Goal: Book appointment/travel/reservation

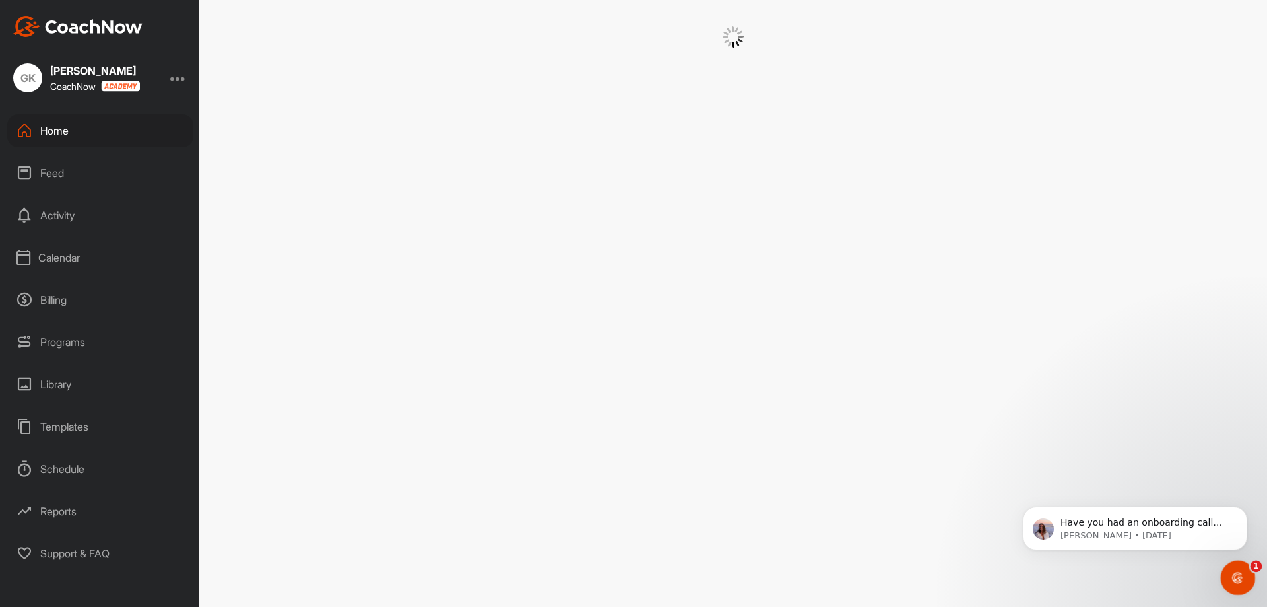
click at [1231, 572] on icon "Open Intercom Messenger" at bounding box center [1237, 576] width 22 height 22
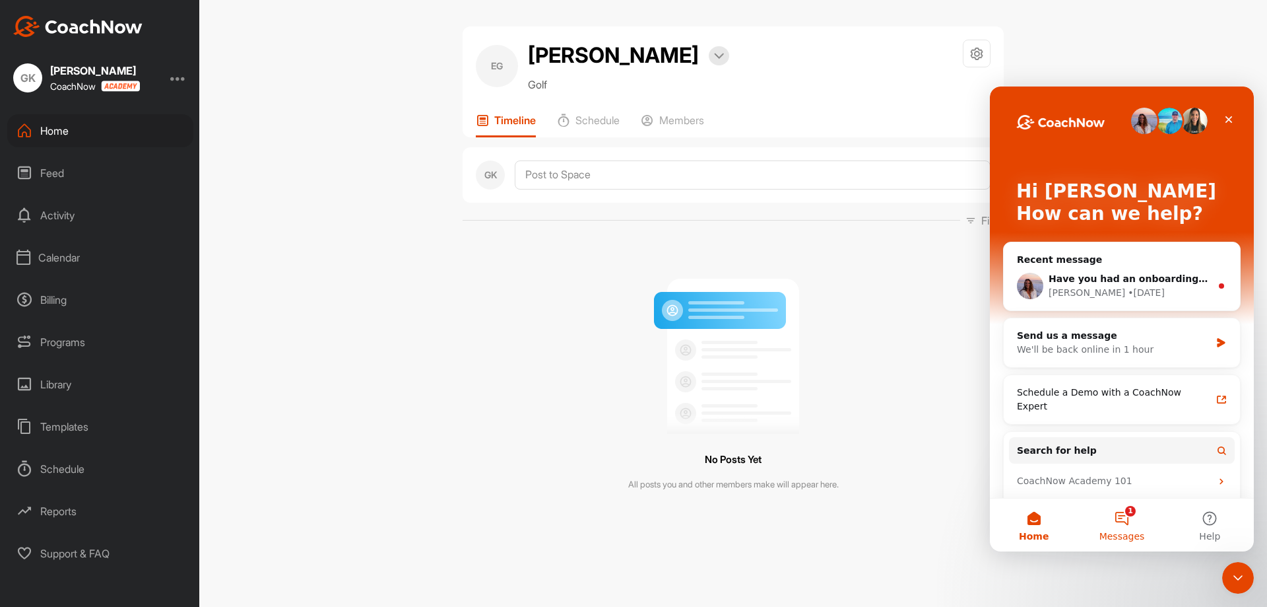
click at [1116, 519] on button "1 Messages" at bounding box center [1122, 524] width 88 height 53
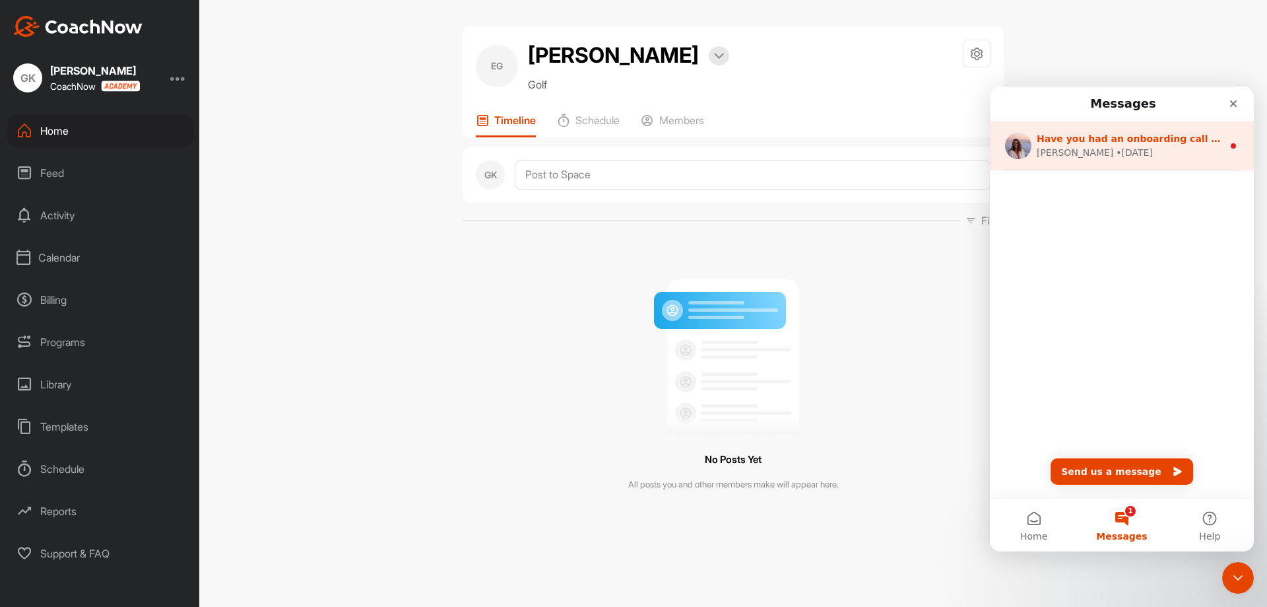
click at [1159, 158] on div "[PERSON_NAME] • [DATE]" at bounding box center [1130, 153] width 186 height 14
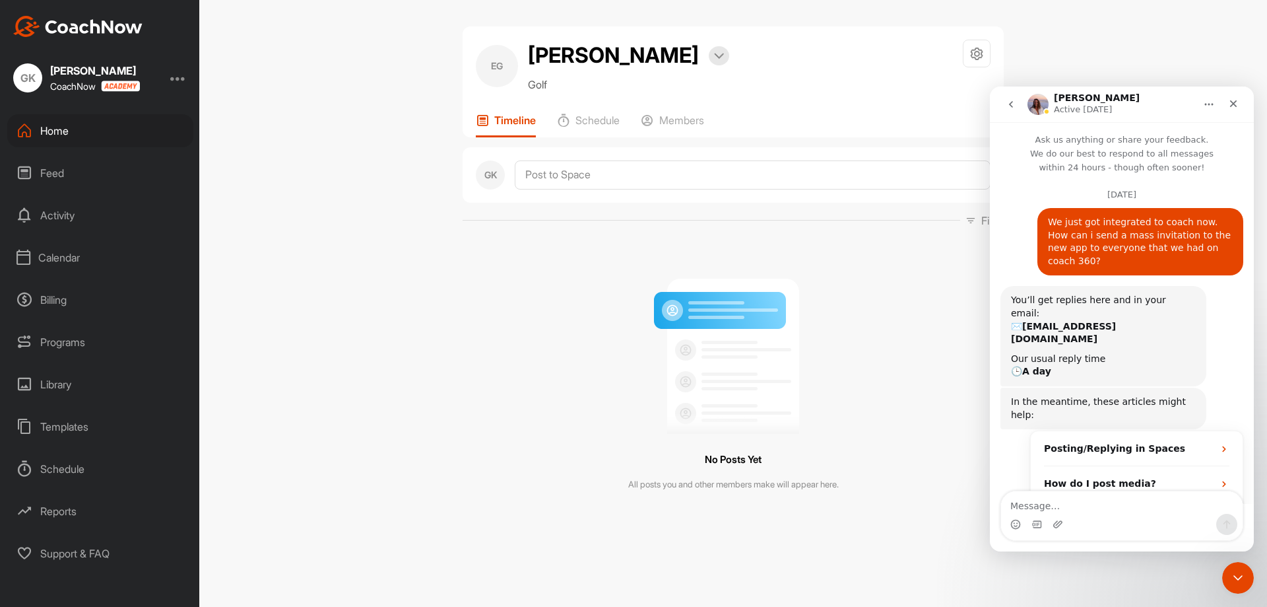
scroll to position [85, 0]
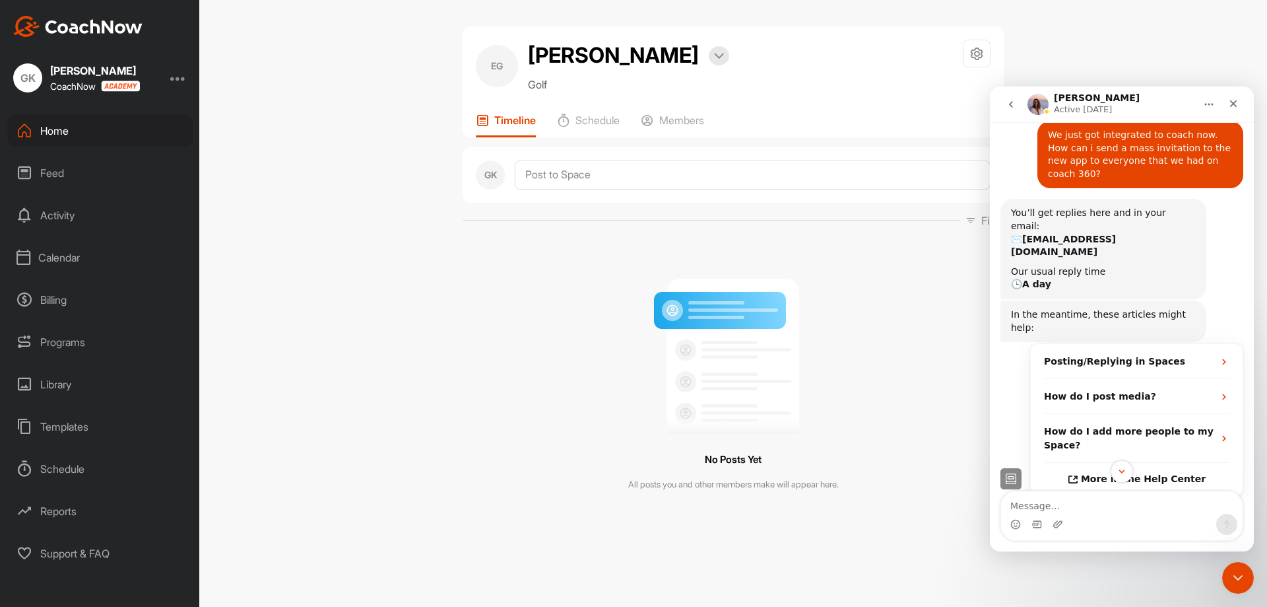
click at [423, 249] on div "EG [PERSON_NAME] Bookings Golf Space Settings Your Notifications Timeline Sched…" at bounding box center [733, 303] width 1068 height 607
click at [38, 260] on div "Calendar" at bounding box center [100, 257] width 186 height 33
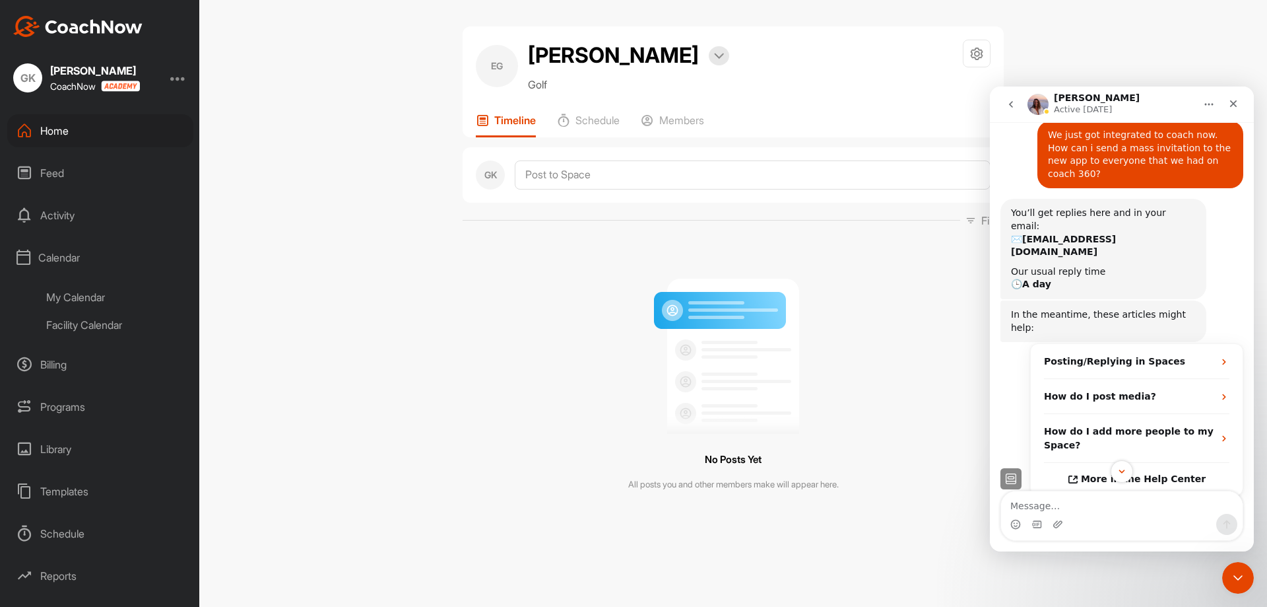
click at [58, 291] on div "My Calendar" at bounding box center [115, 297] width 156 height 28
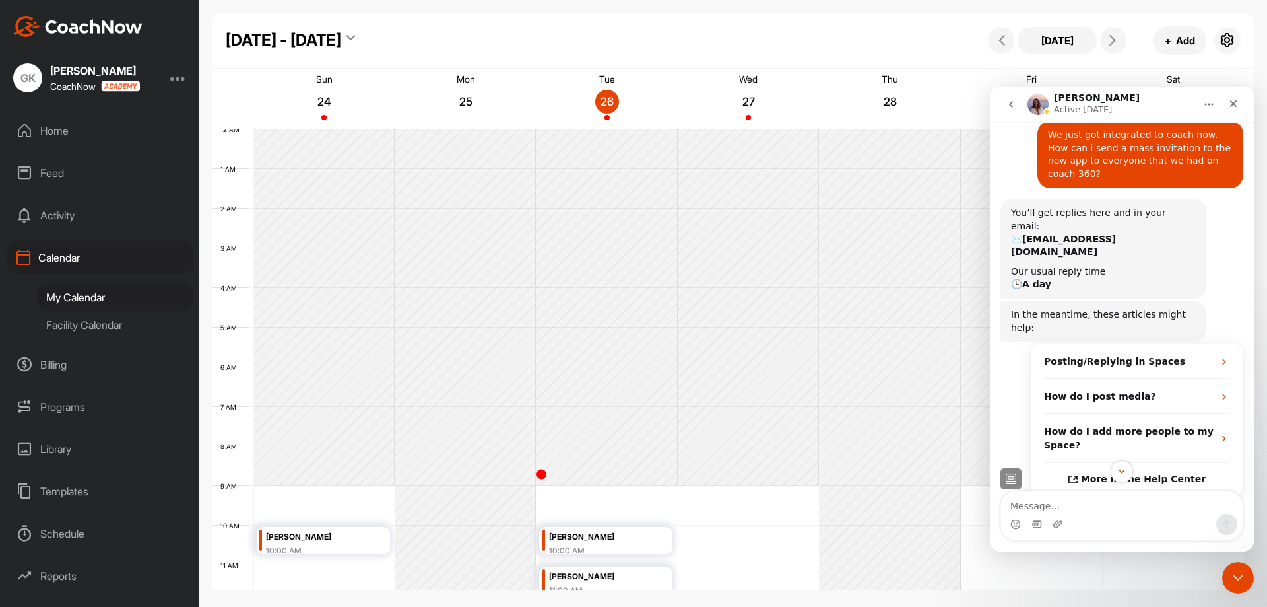
scroll to position [228, 0]
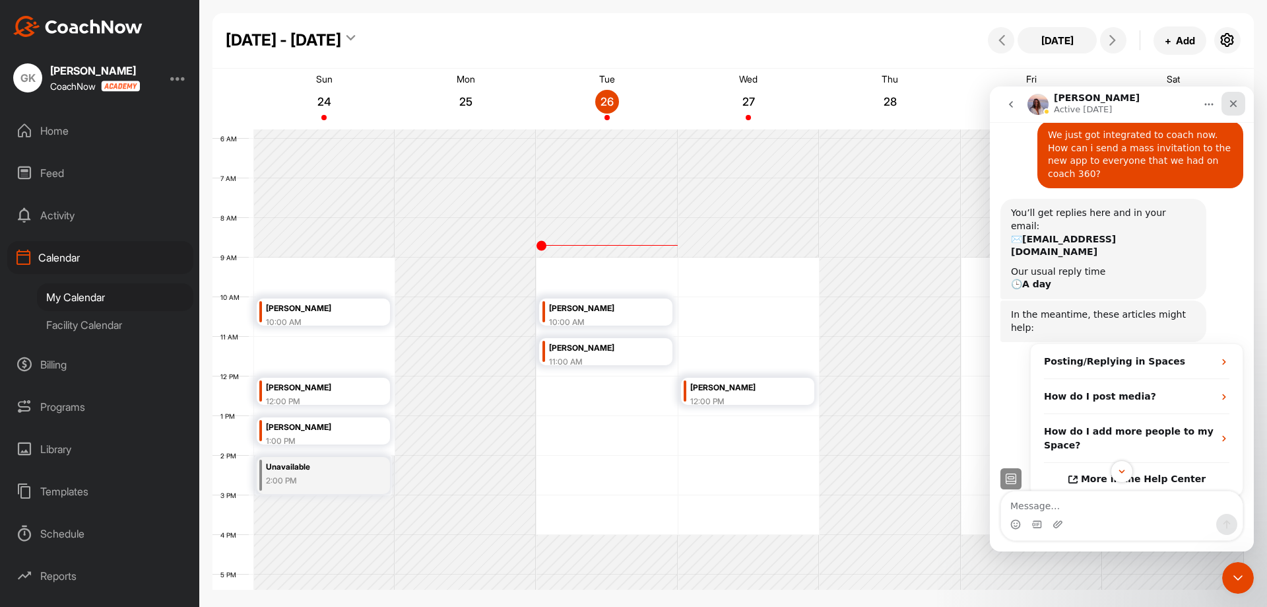
click at [1241, 103] on div "Close" at bounding box center [1234, 104] width 24 height 24
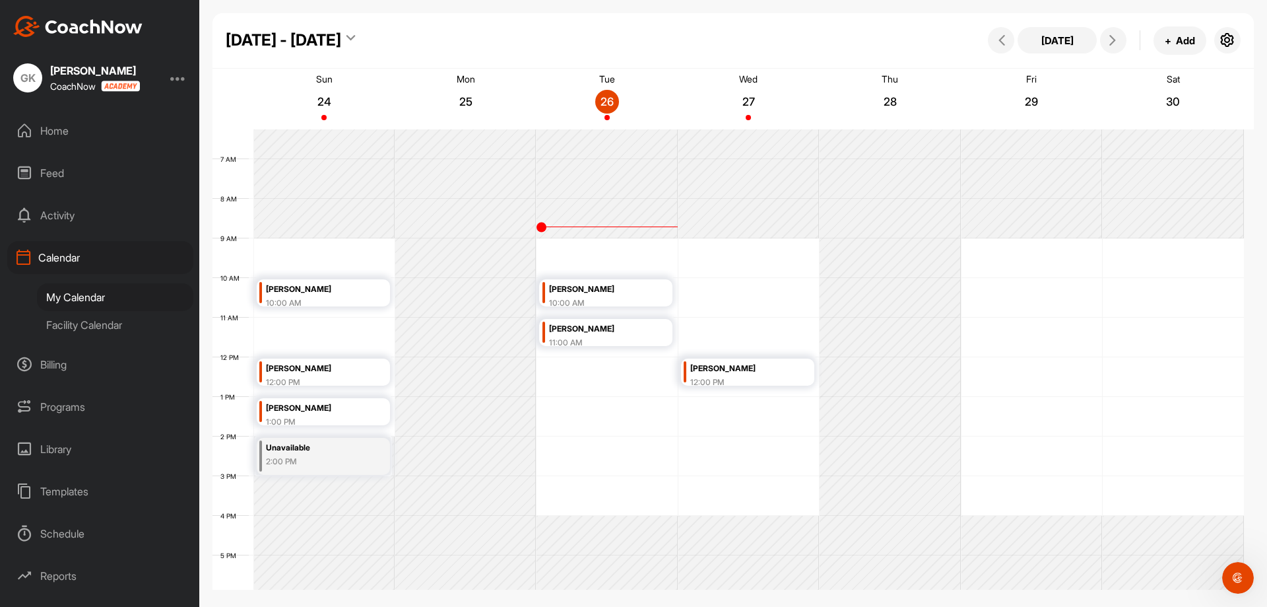
scroll to position [330, 0]
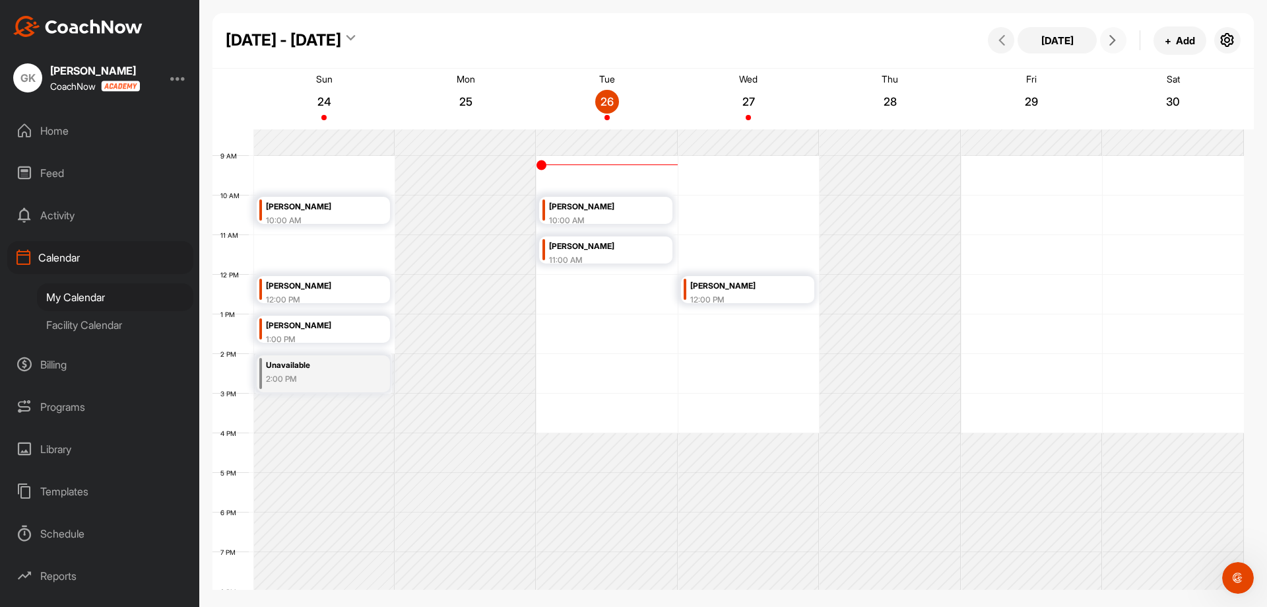
click at [1125, 40] on button at bounding box center [1113, 40] width 26 height 26
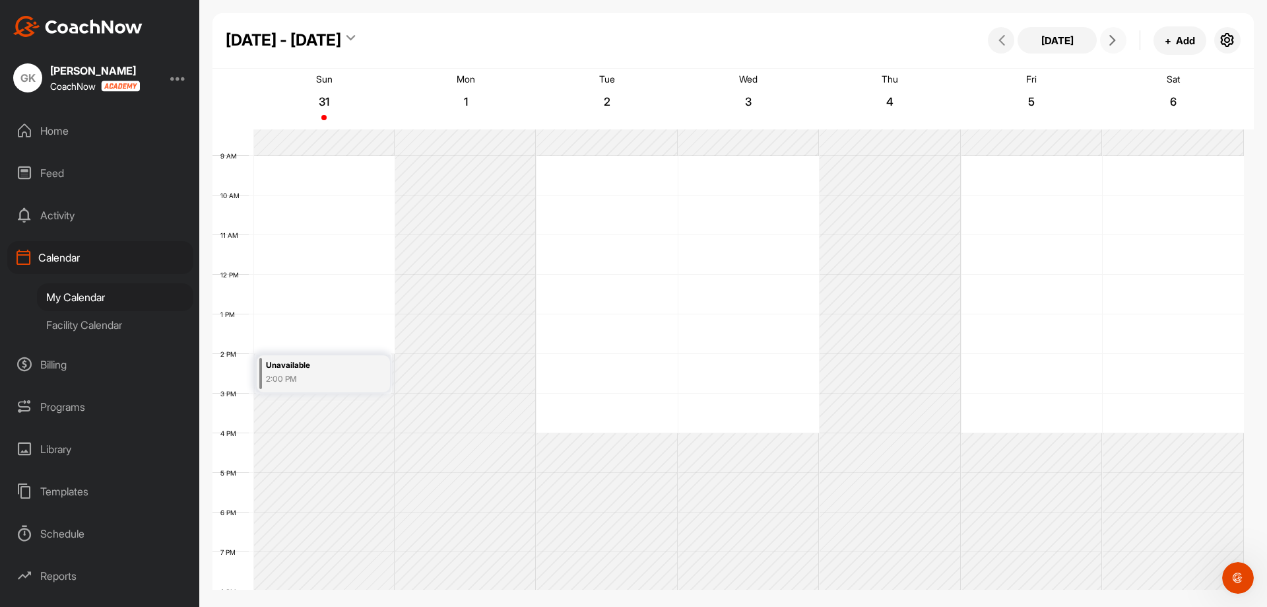
scroll to position [228, 0]
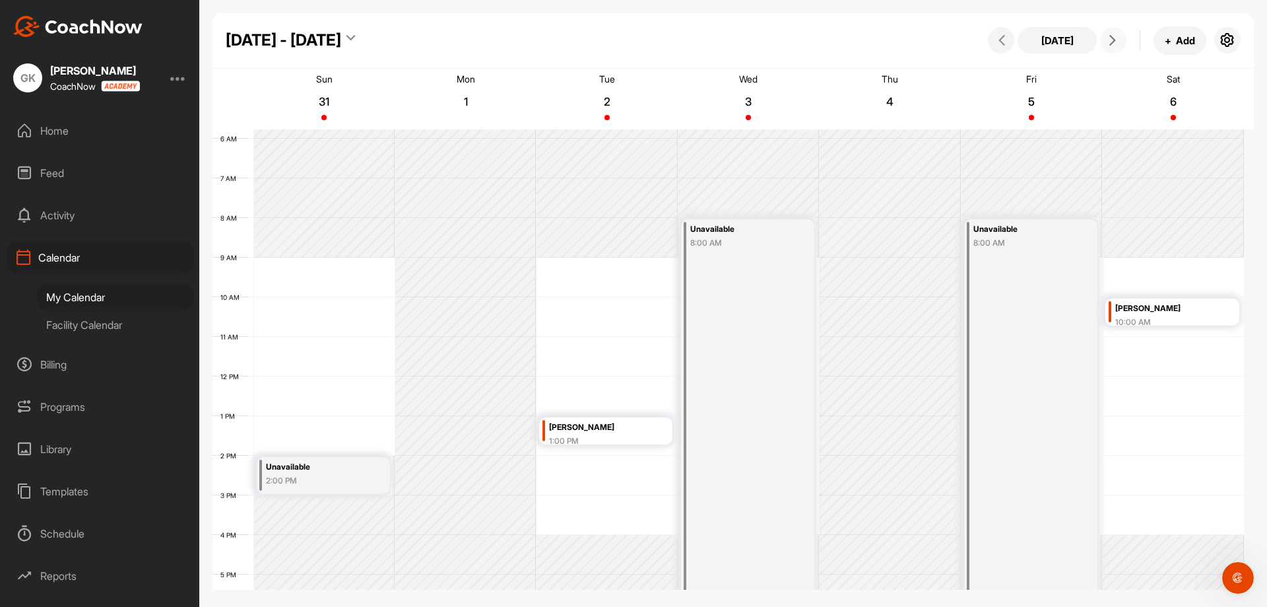
click at [1125, 40] on button at bounding box center [1113, 40] width 26 height 26
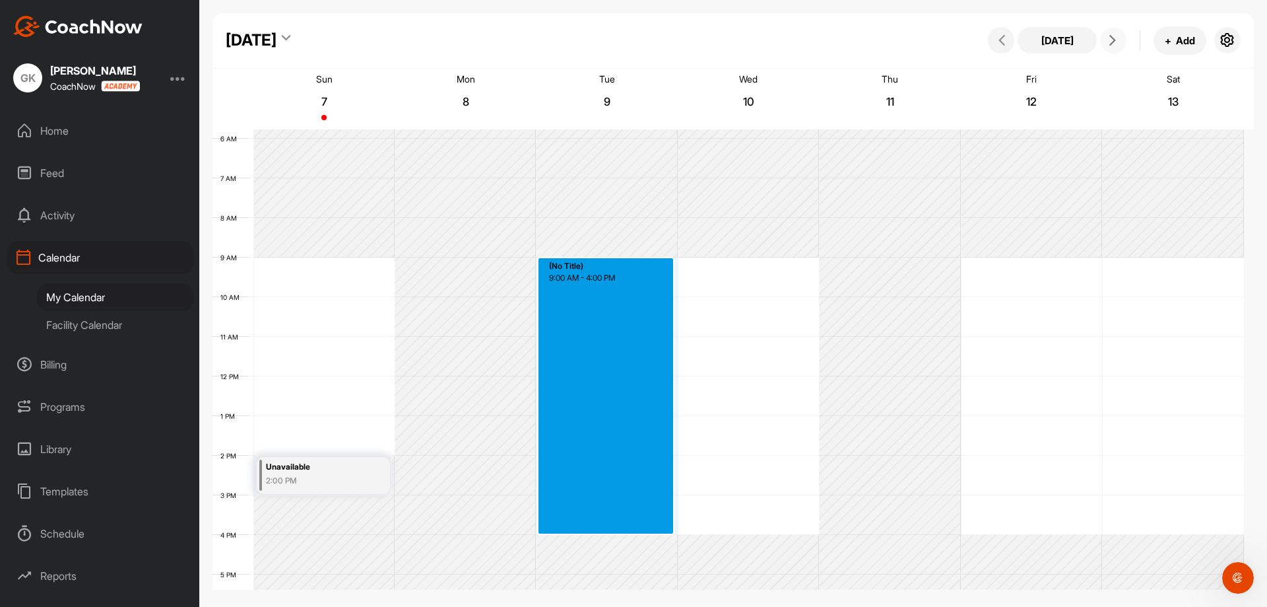
drag, startPoint x: 628, startPoint y: 264, endPoint x: 613, endPoint y: 528, distance: 264.4
click at [613, 528] on div "12 AM 1 AM 2 AM 3 AM 4 AM 5 AM 6 AM 7 AM 8 AM 9 AM 10 AM 11 AM 12 PM 1 PM 2 PM …" at bounding box center [729, 376] width 1032 height 950
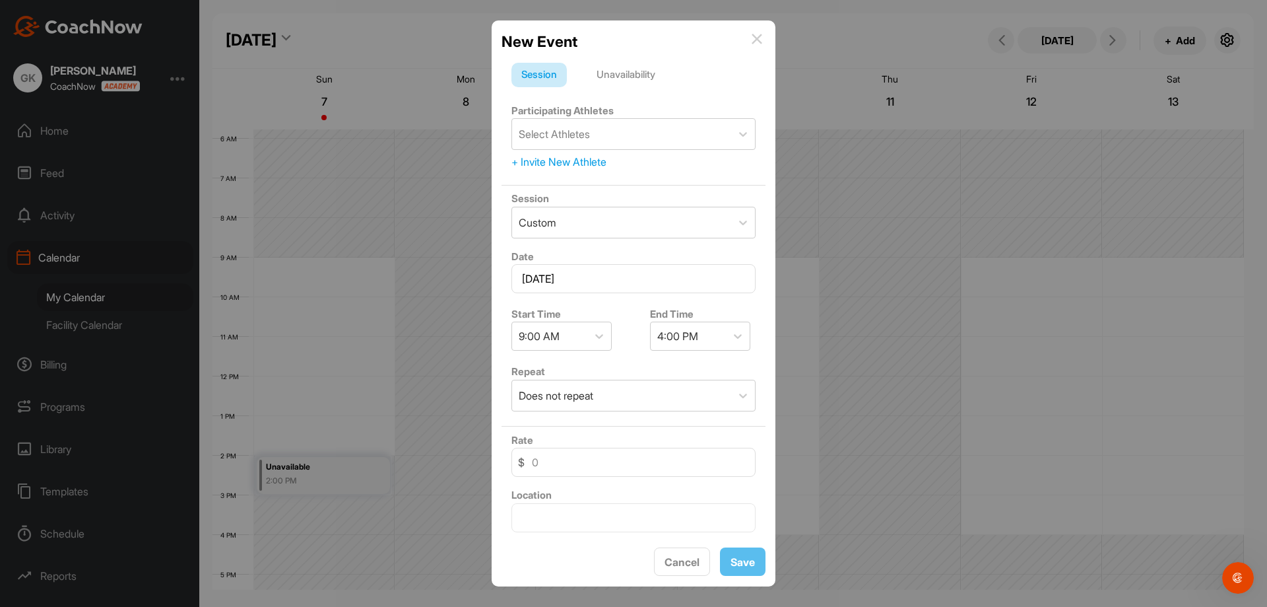
click at [637, 69] on div "Unavailability" at bounding box center [626, 75] width 79 height 25
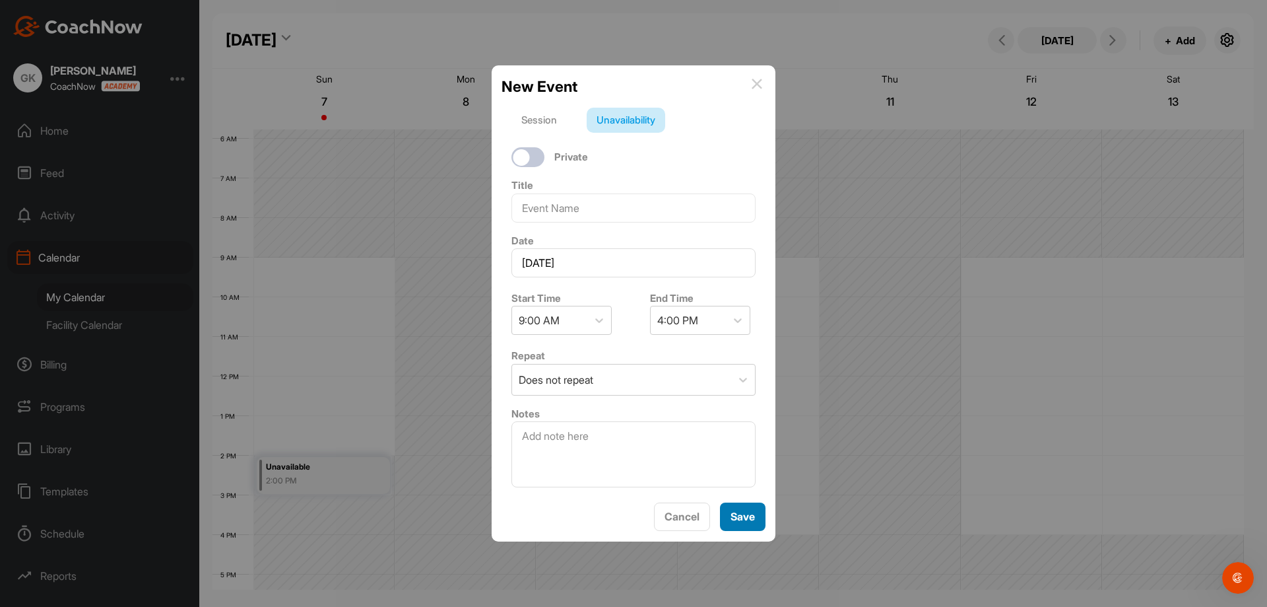
click at [735, 519] on button "Save" at bounding box center [743, 516] width 46 height 28
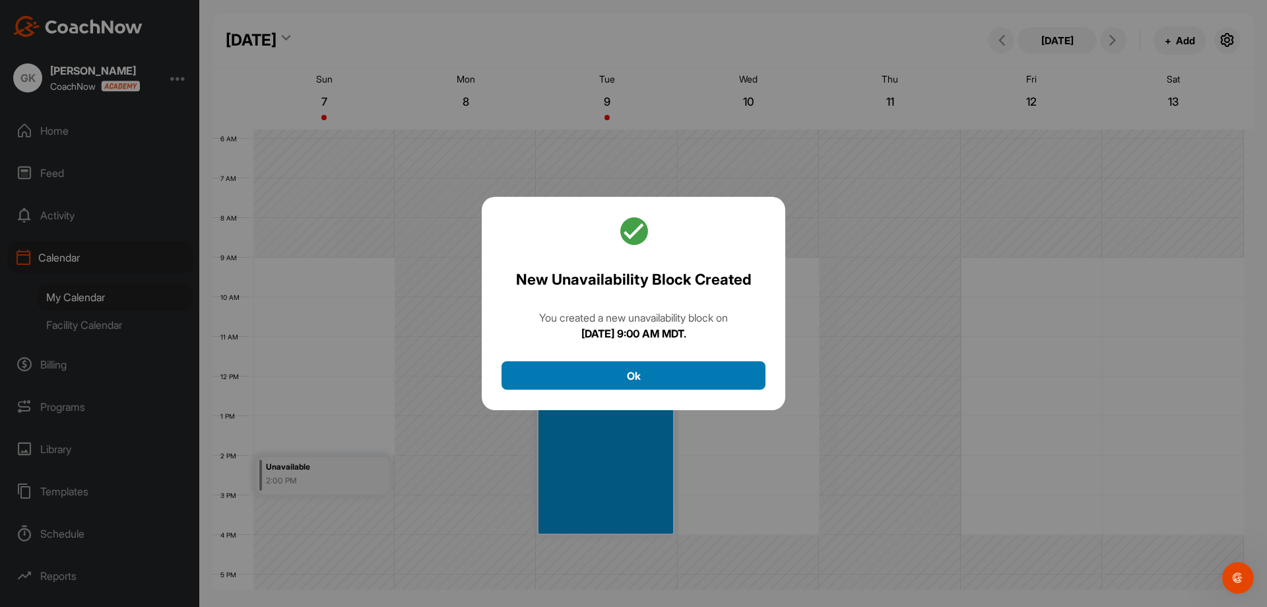
click at [651, 377] on button "Ok" at bounding box center [634, 375] width 264 height 28
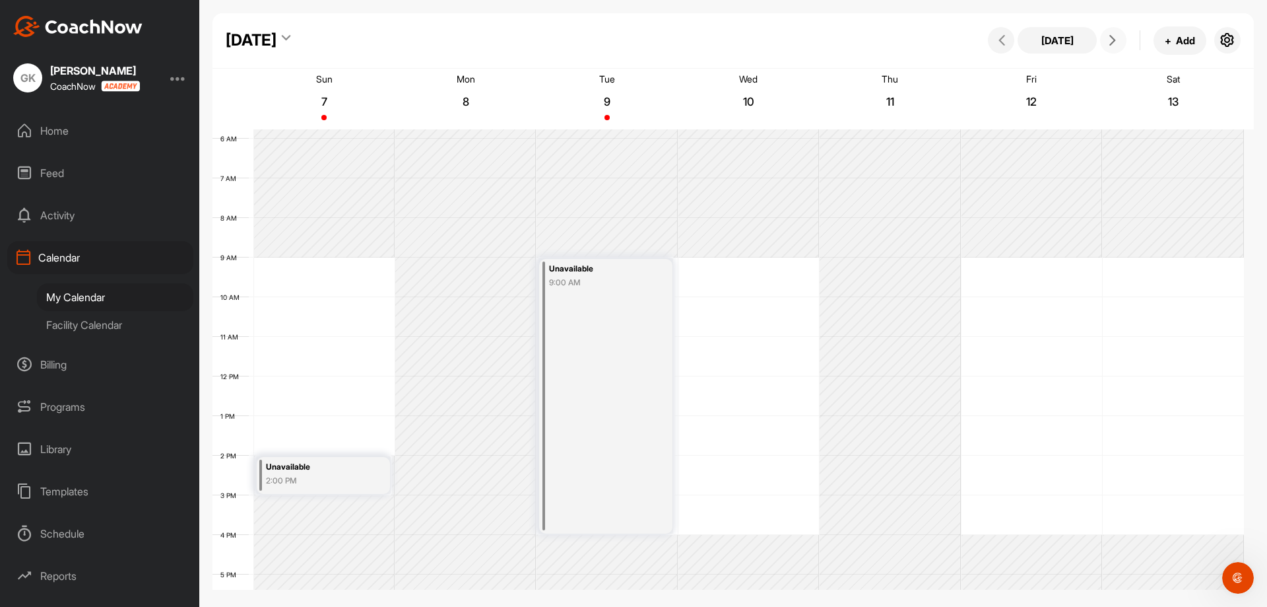
click at [1108, 38] on icon at bounding box center [1112, 40] width 11 height 11
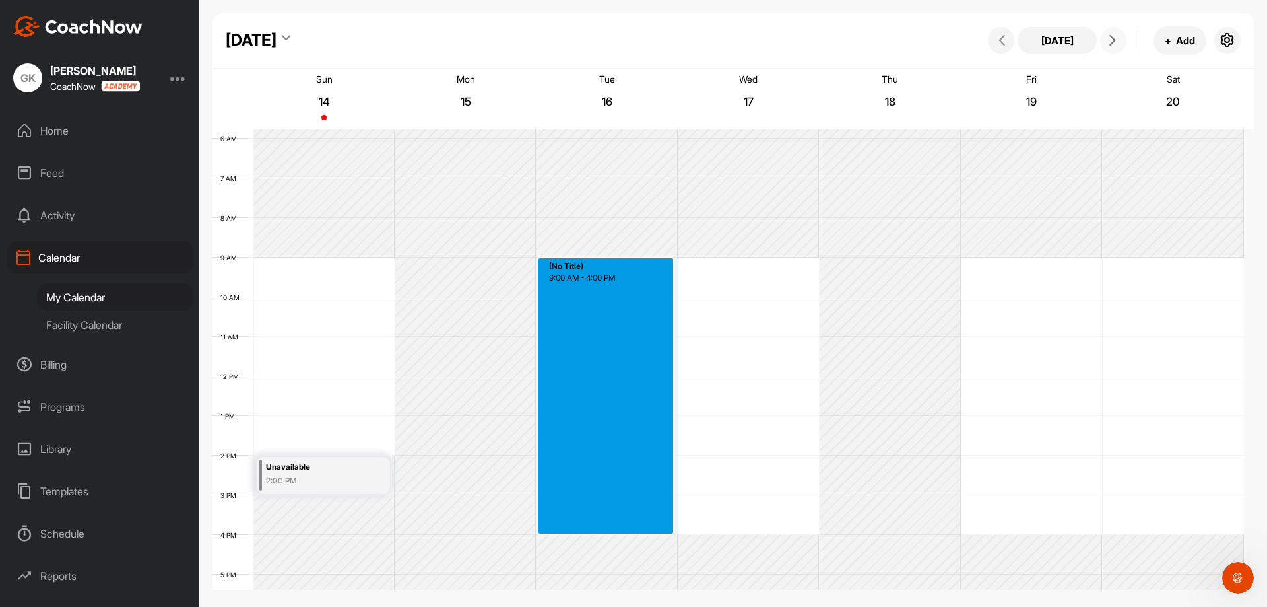
drag, startPoint x: 616, startPoint y: 259, endPoint x: 612, endPoint y: 527, distance: 267.3
click at [612, 527] on div "12 AM 1 AM 2 AM 3 AM 4 AM 5 AM 6 AM 7 AM 8 AM 9 AM 10 AM 11 AM 12 PM 1 PM 2 PM …" at bounding box center [729, 376] width 1032 height 950
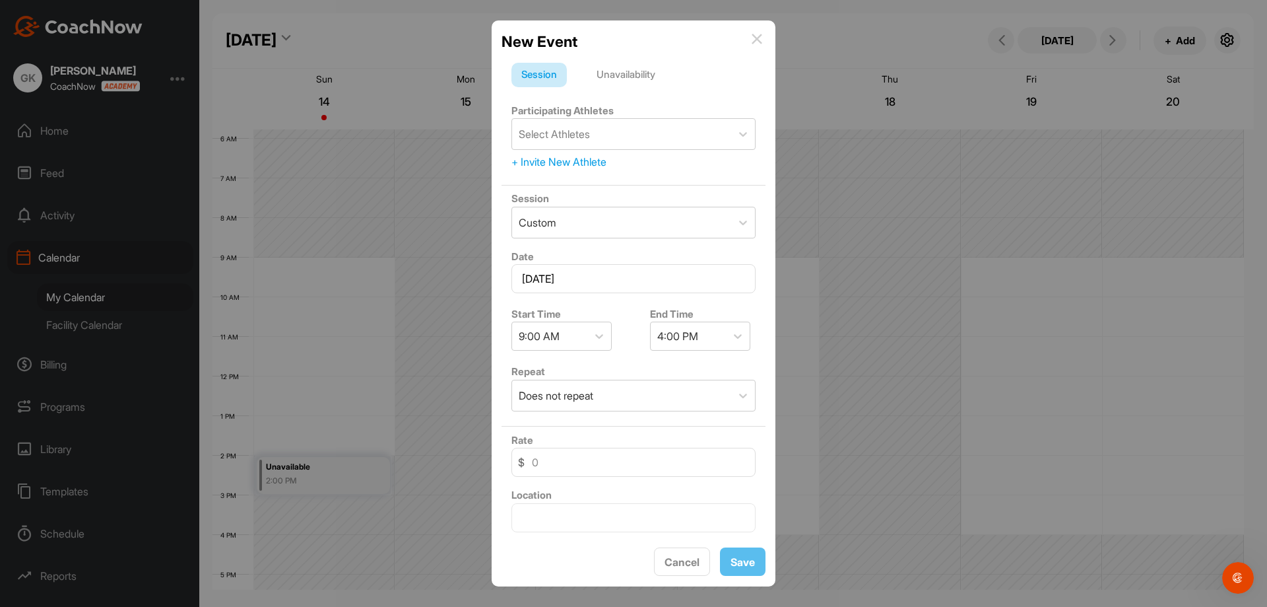
click at [629, 70] on div "Unavailability" at bounding box center [626, 75] width 79 height 25
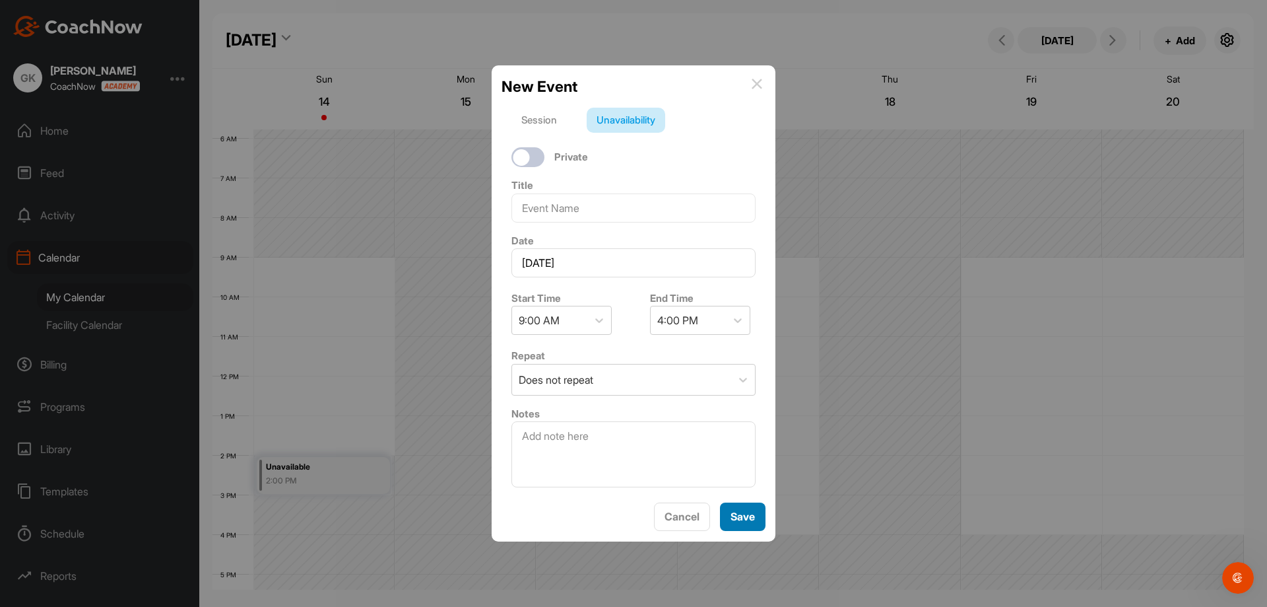
click at [735, 519] on button "Save" at bounding box center [743, 516] width 46 height 28
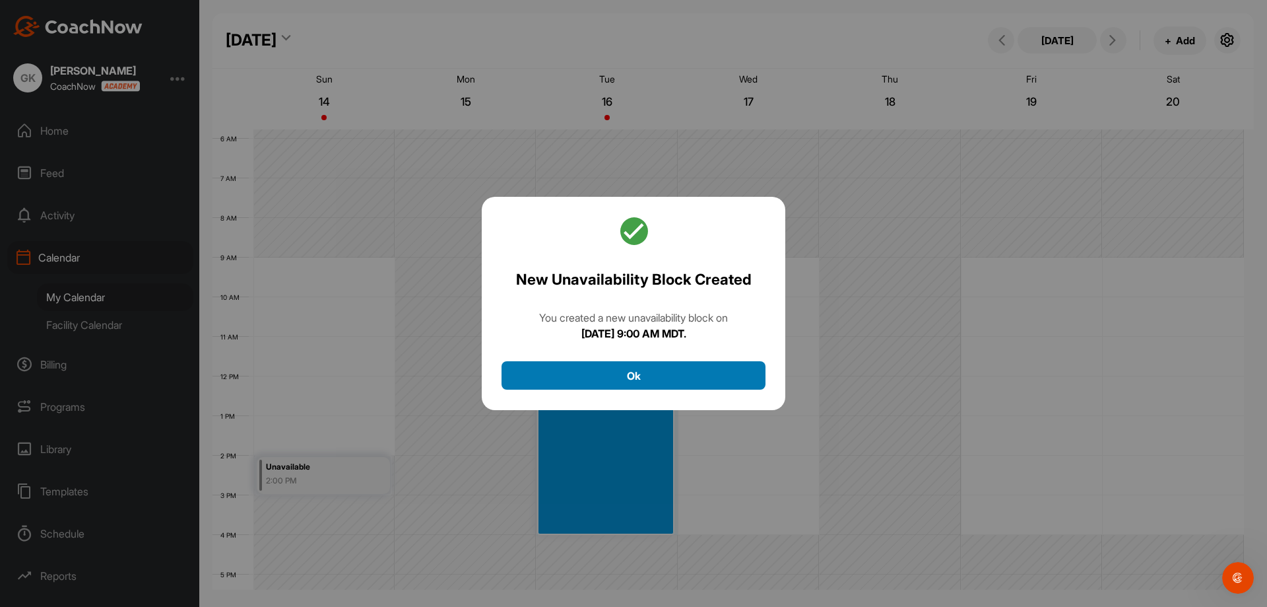
click at [638, 372] on button "Ok" at bounding box center [634, 375] width 264 height 28
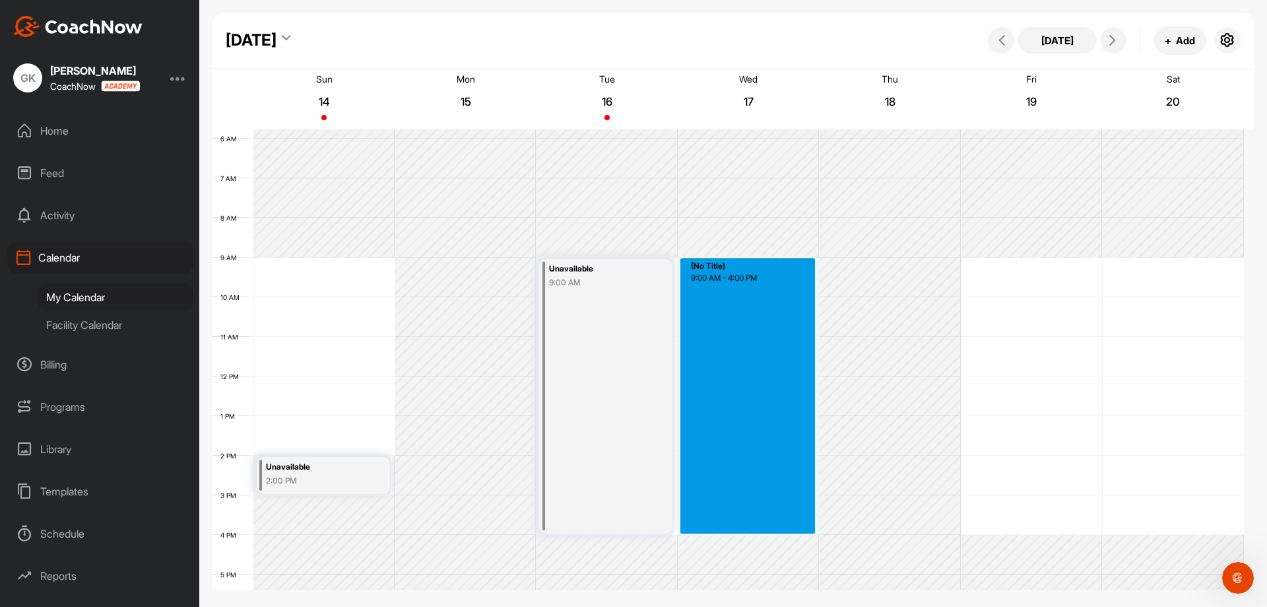
drag, startPoint x: 737, startPoint y: 259, endPoint x: 742, endPoint y: 526, distance: 266.7
click at [742, 526] on div "12 AM 1 AM 2 AM 3 AM 4 AM 5 AM 6 AM 7 AM 8 AM 9 AM 10 AM 11 AM 12 PM 1 PM 2 PM …" at bounding box center [729, 376] width 1032 height 950
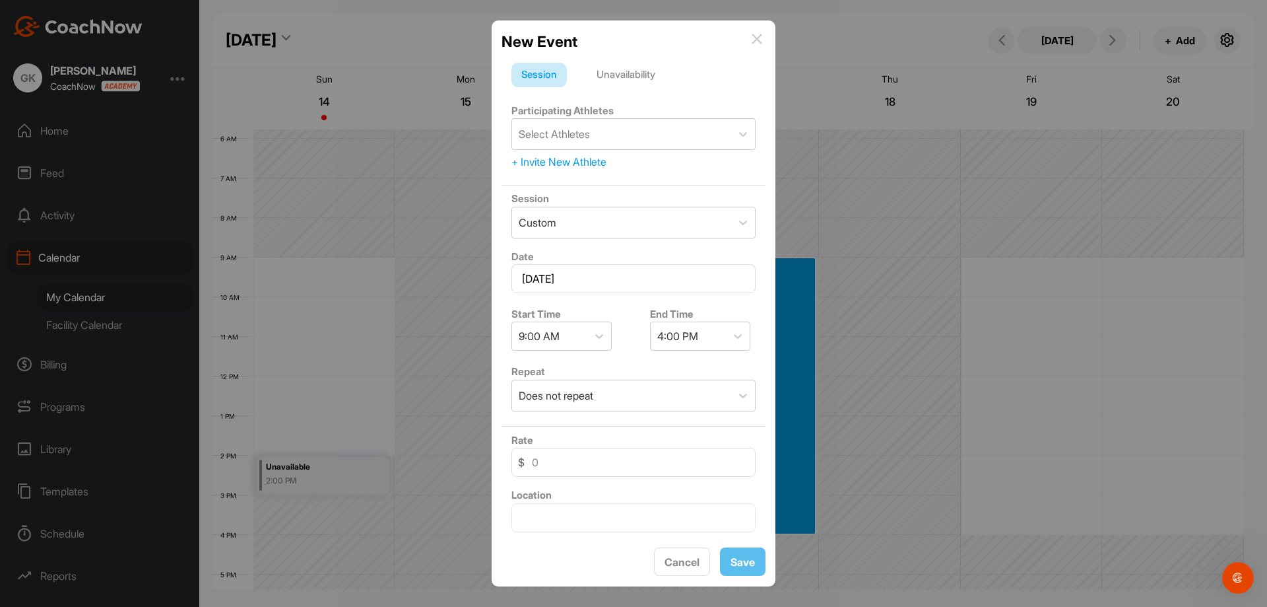
click at [635, 70] on div "Unavailability" at bounding box center [626, 75] width 79 height 25
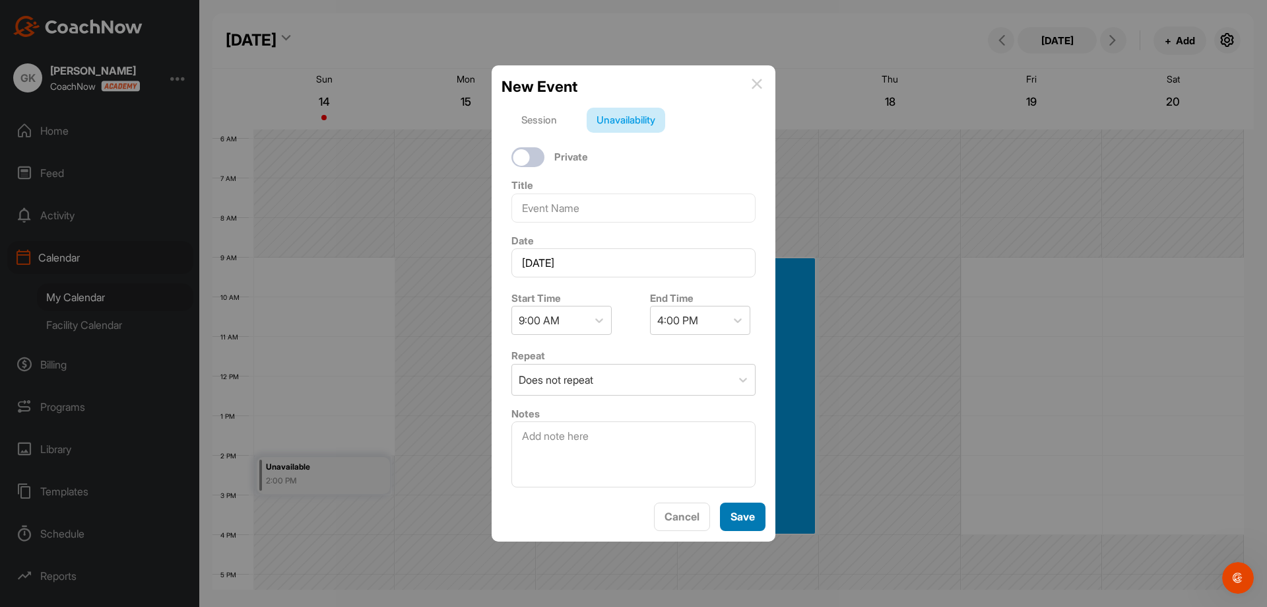
click at [747, 519] on button "Save" at bounding box center [743, 516] width 46 height 28
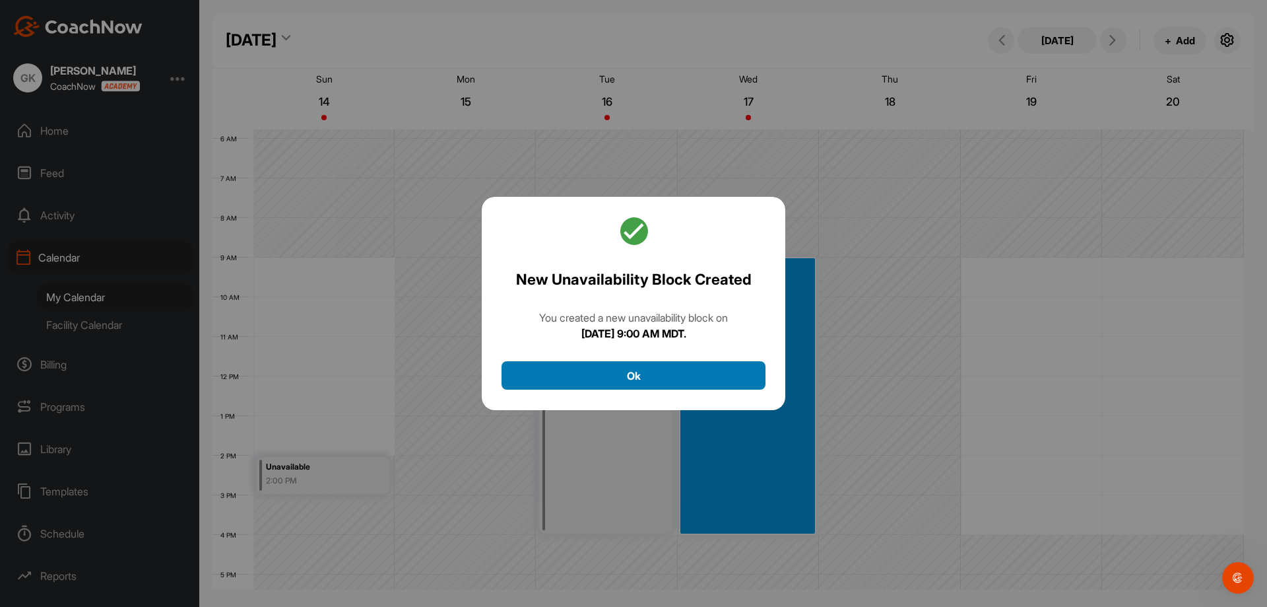
click at [637, 382] on button "Ok" at bounding box center [634, 375] width 264 height 28
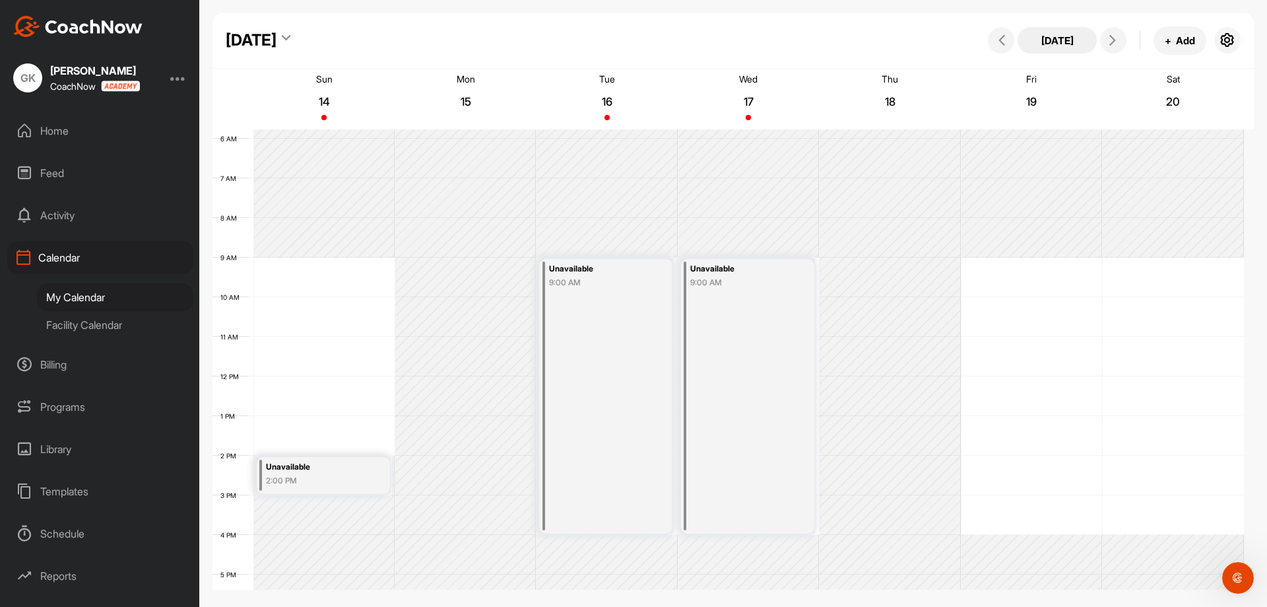
click at [1034, 37] on button "[DATE]" at bounding box center [1057, 40] width 79 height 26
